Goal: Information Seeking & Learning: Learn about a topic

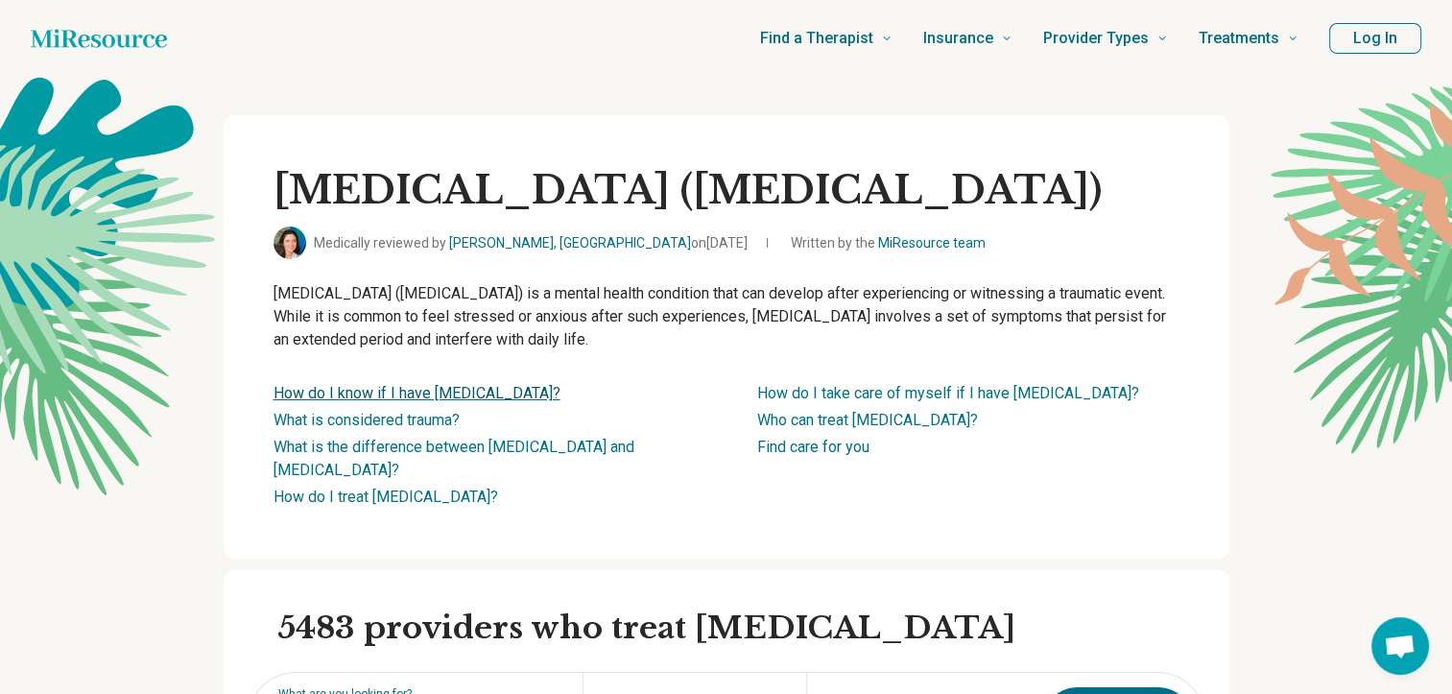
click at [444, 393] on link "How do I know if I have [MEDICAL_DATA]?" at bounding box center [417, 393] width 287 height 18
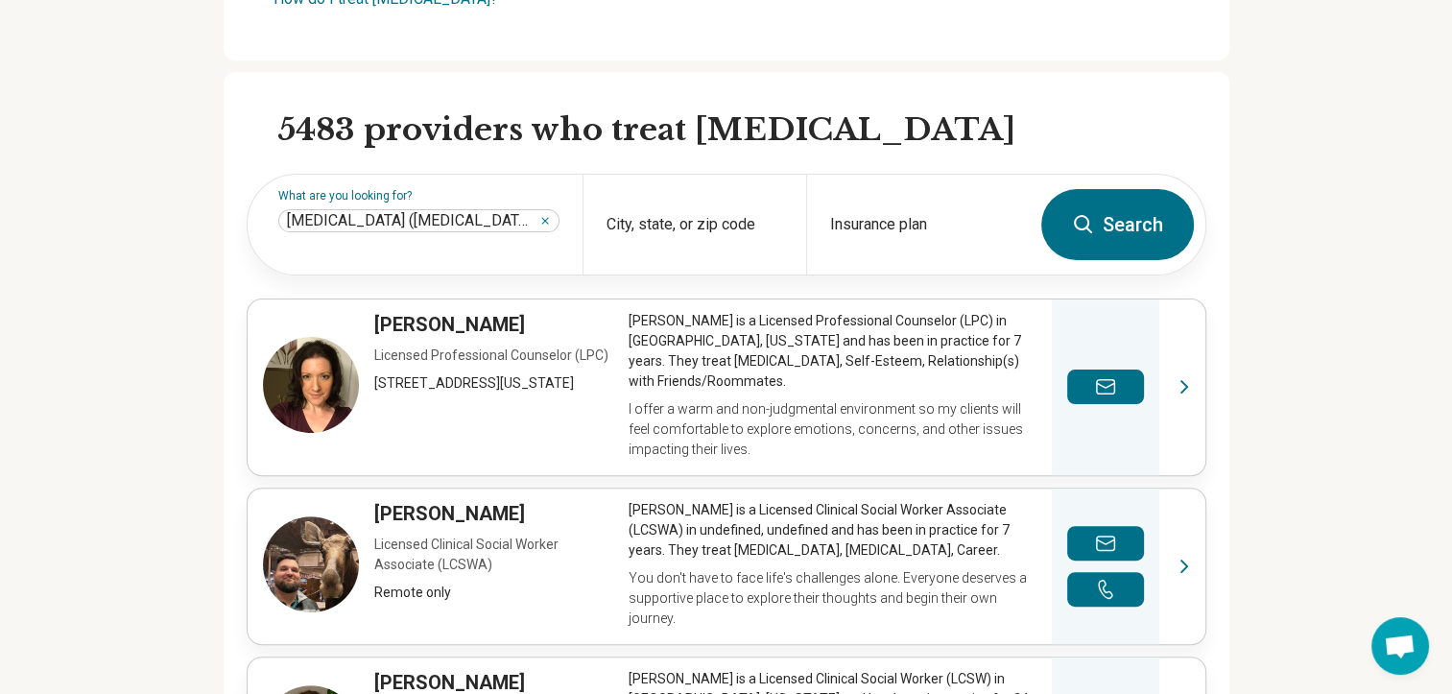
scroll to position [402, 0]
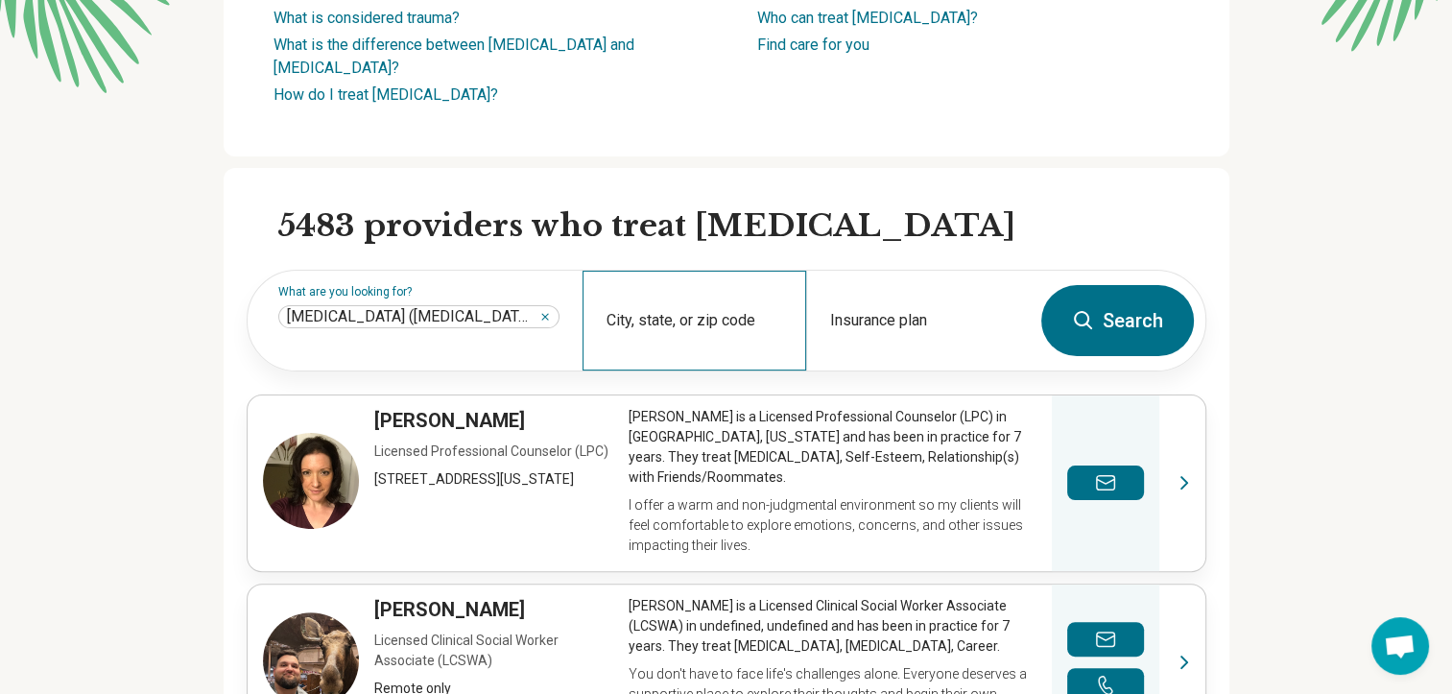
click at [703, 316] on div "City, state, or zip code" at bounding box center [695, 321] width 224 height 100
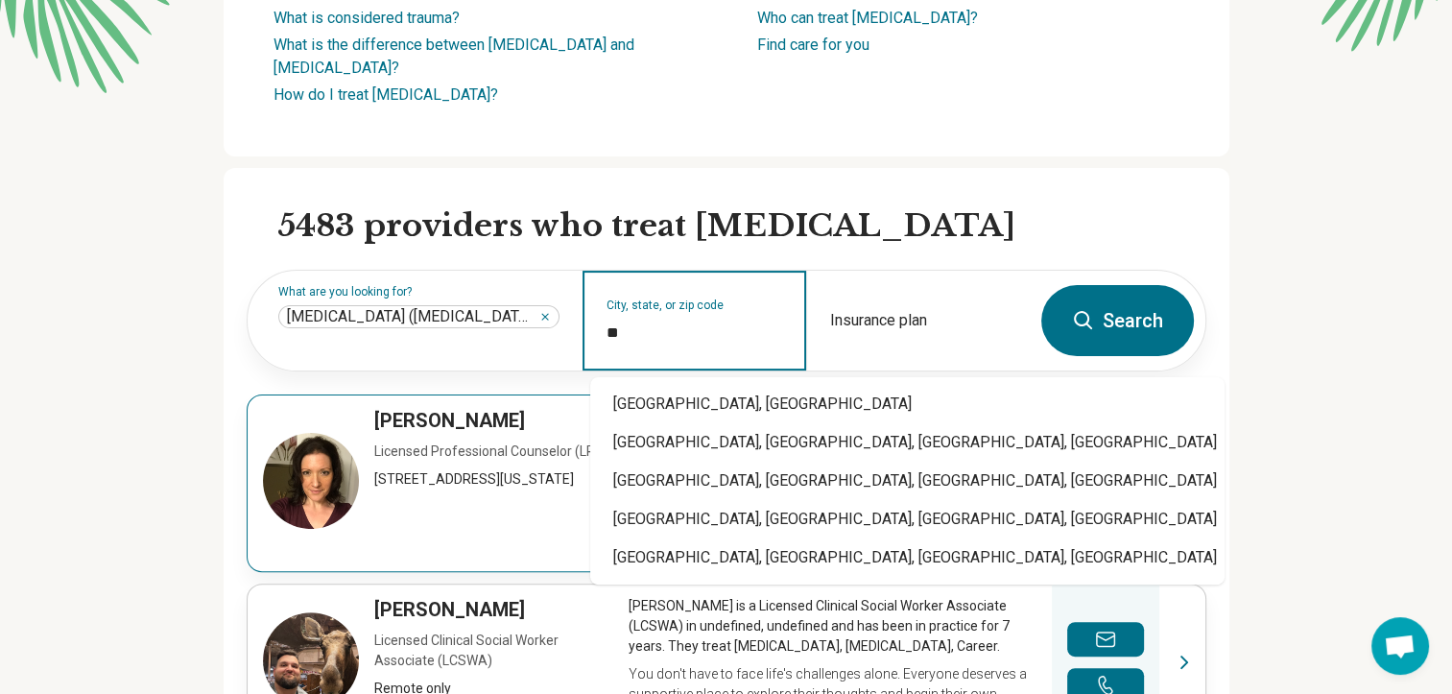
type input "*"
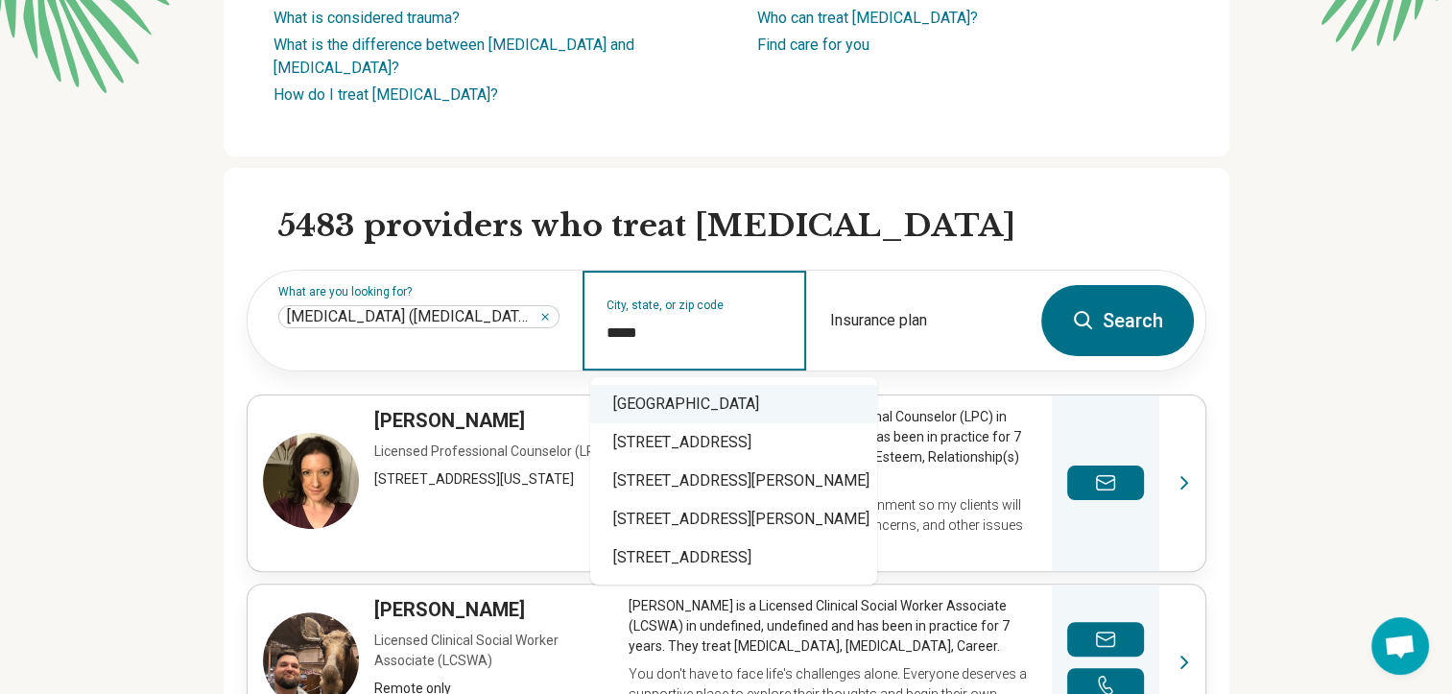
click at [695, 406] on div "[GEOGRAPHIC_DATA]" at bounding box center [733, 404] width 287 height 38
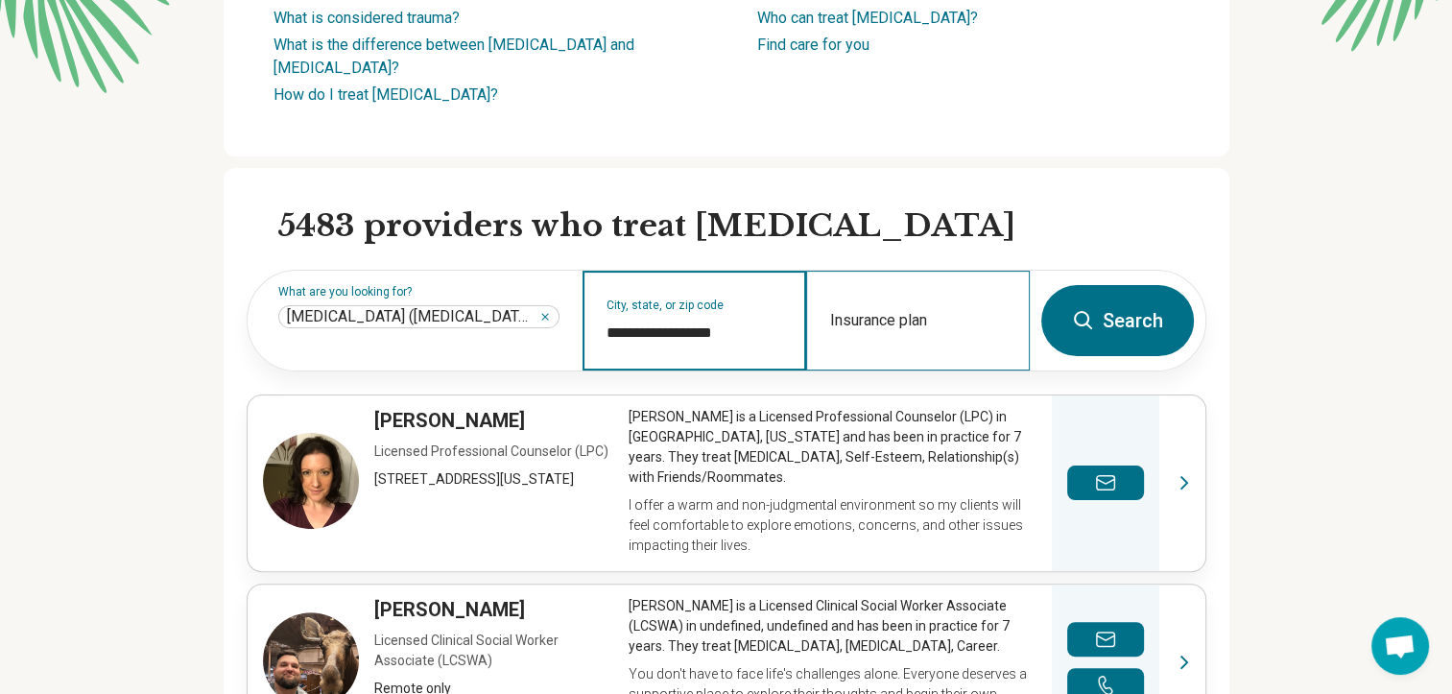
type input "**********"
click at [963, 316] on div "Insurance plan" at bounding box center [918, 321] width 224 height 100
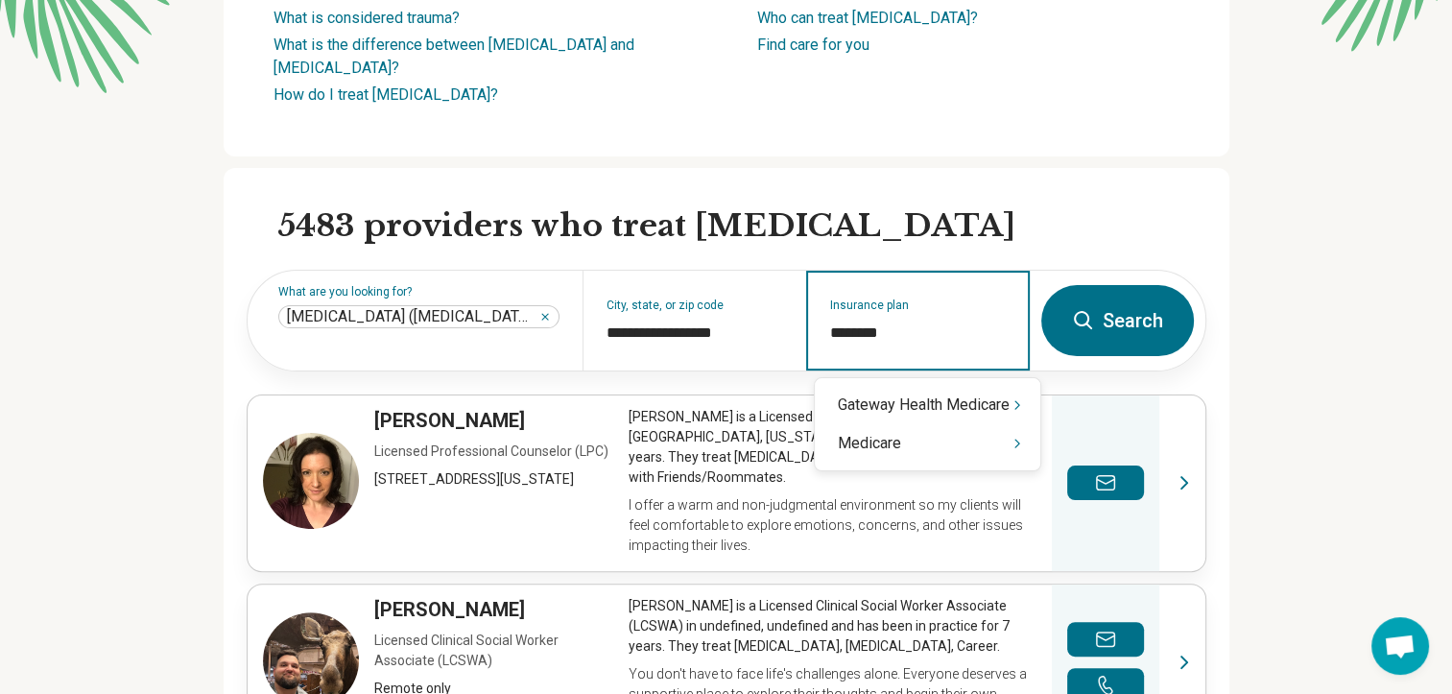
type input "********"
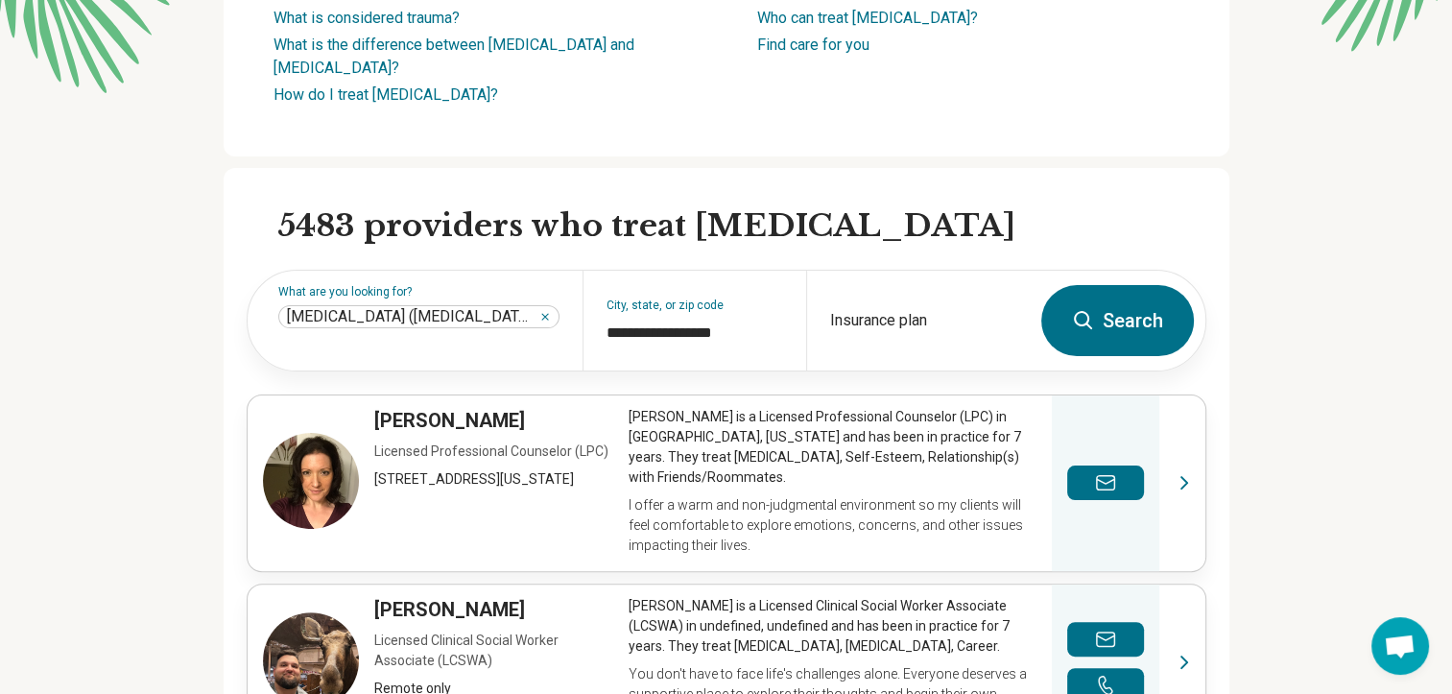
click at [1117, 313] on button "Search" at bounding box center [1117, 320] width 153 height 71
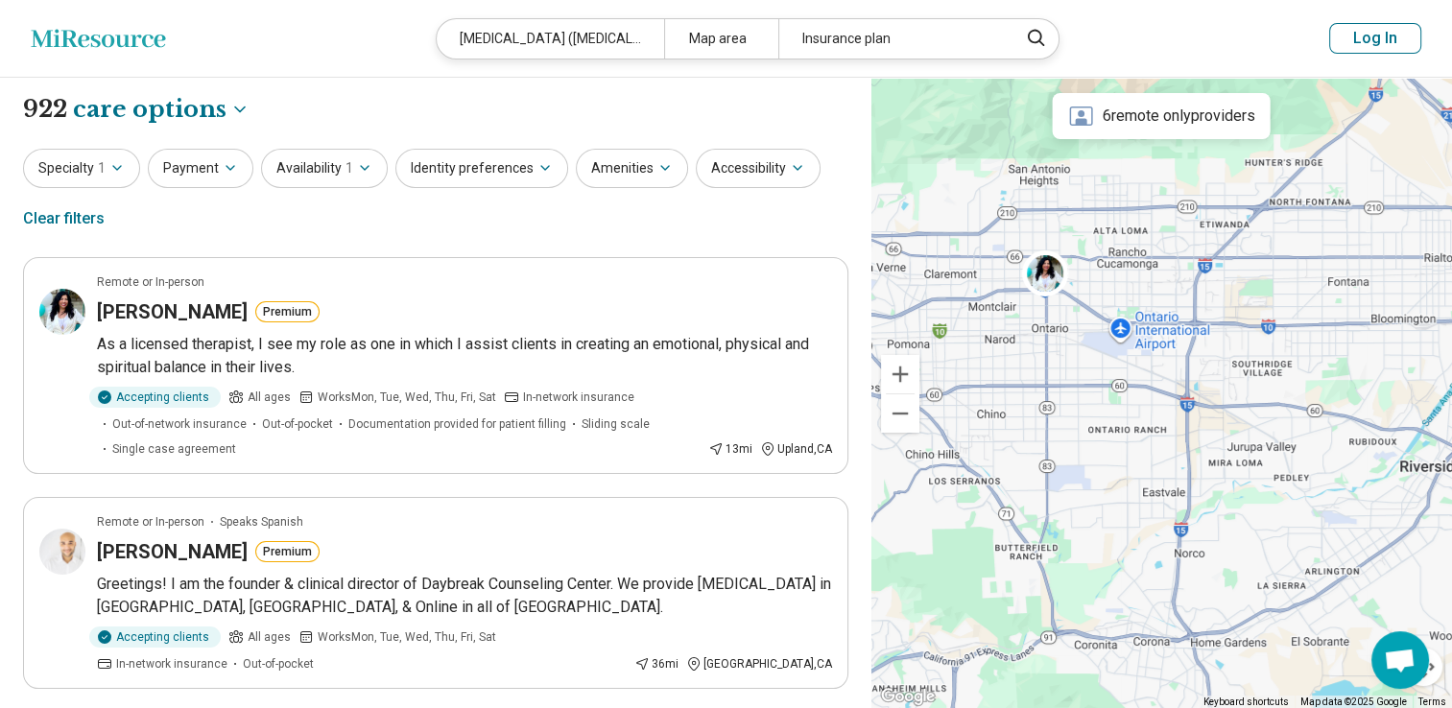
drag, startPoint x: 1027, startPoint y: 298, endPoint x: 1116, endPoint y: 359, distance: 107.8
click at [1116, 359] on div at bounding box center [1161, 394] width 581 height 632
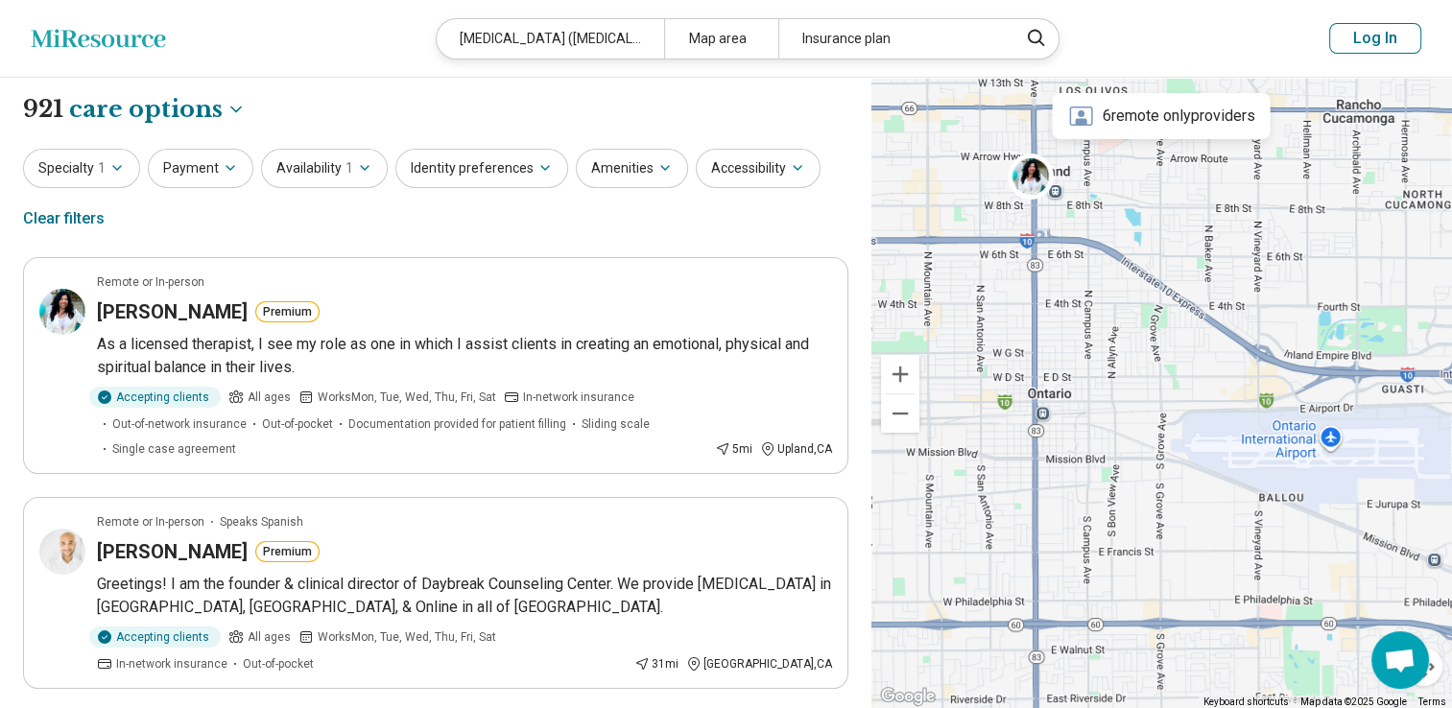
drag, startPoint x: 918, startPoint y: 191, endPoint x: 1118, endPoint y: 350, distance: 256.2
click at [1118, 350] on div at bounding box center [1161, 394] width 581 height 632
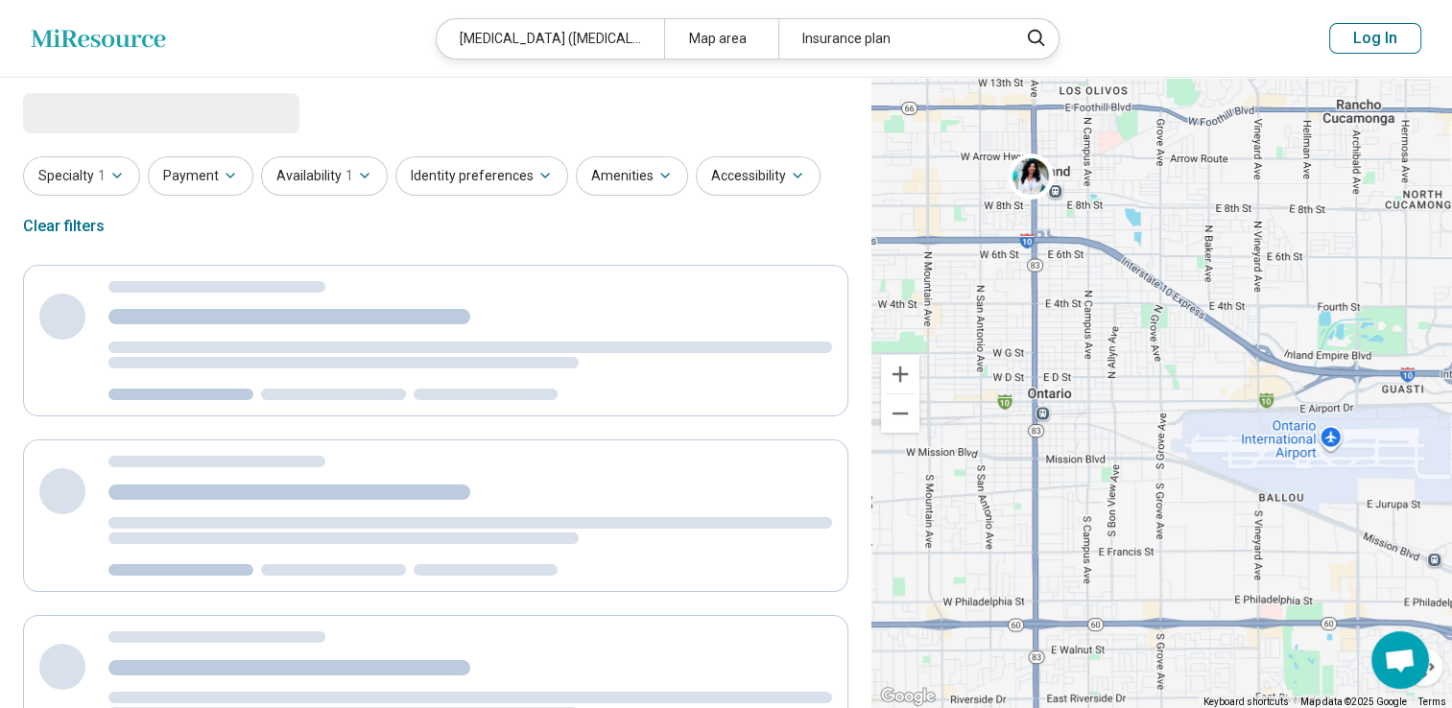
select select "***"
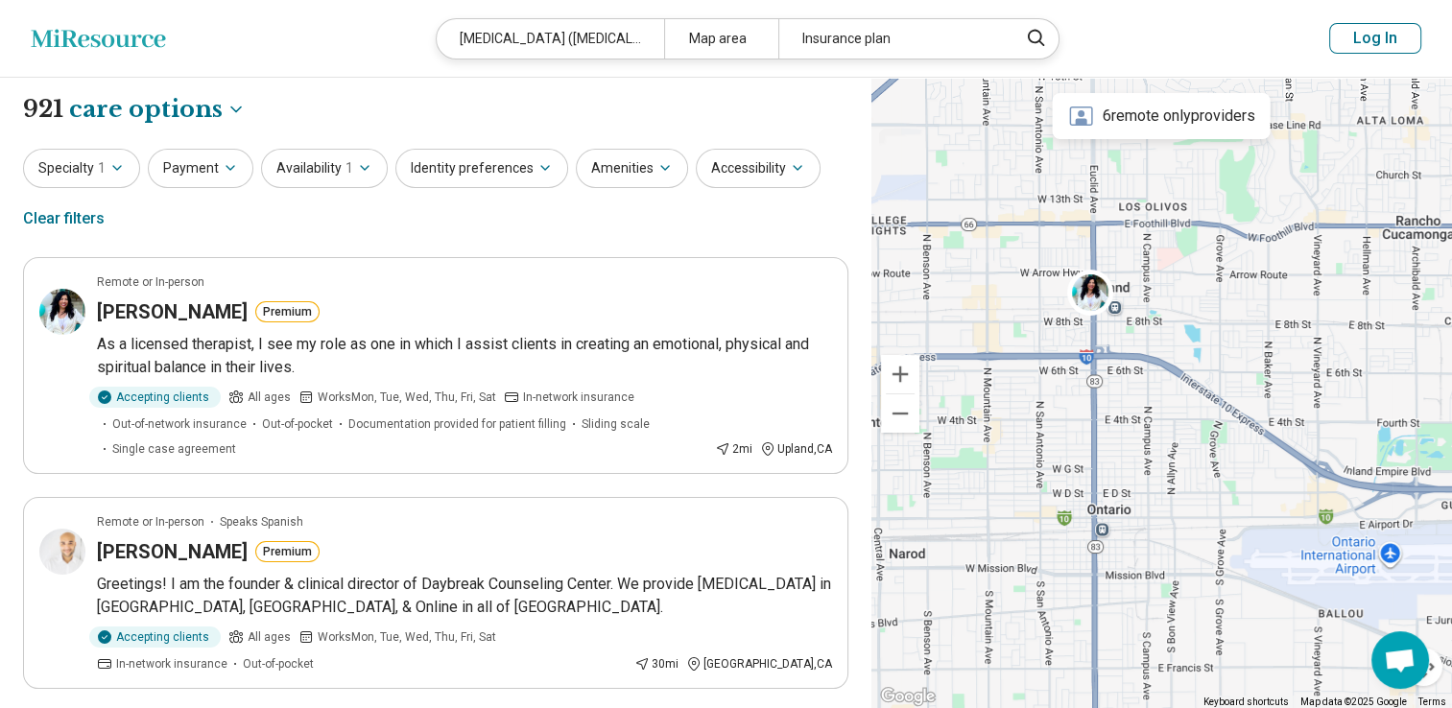
drag, startPoint x: 1139, startPoint y: 186, endPoint x: 1202, endPoint y: 306, distance: 135.2
click at [1202, 306] on div at bounding box center [1161, 394] width 581 height 632
